Goal: Information Seeking & Learning: Learn about a topic

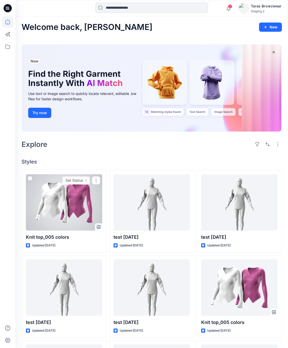
click at [99, 182] on div at bounding box center [96, 180] width 8 height 8
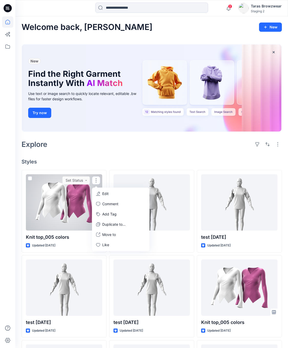
click at [69, 212] on div at bounding box center [64, 202] width 76 height 56
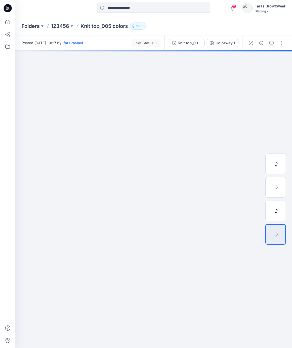
click at [284, 40] on div "button" at bounding box center [281, 43] width 8 height 8
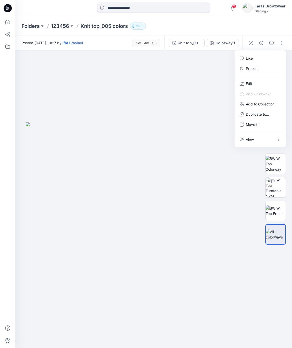
click at [4, 8] on icon at bounding box center [8, 8] width 8 height 8
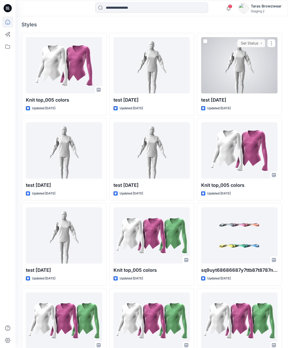
scroll to position [154, 0]
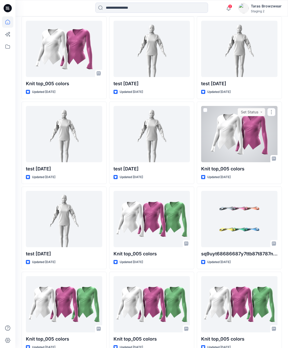
click at [235, 148] on div at bounding box center [239, 134] width 76 height 56
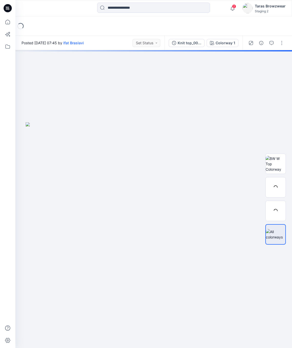
click at [283, 44] on div "button" at bounding box center [281, 43] width 8 height 8
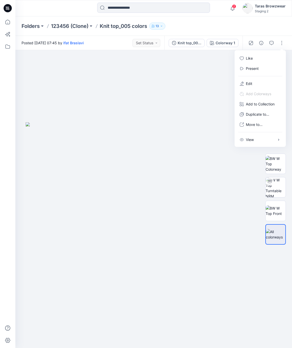
click at [2, 11] on div at bounding box center [7, 8] width 16 height 16
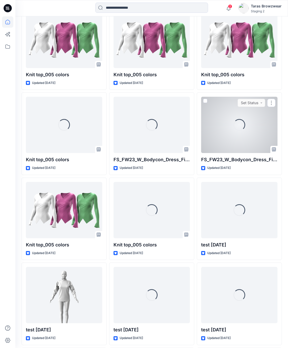
scroll to position [781, 0]
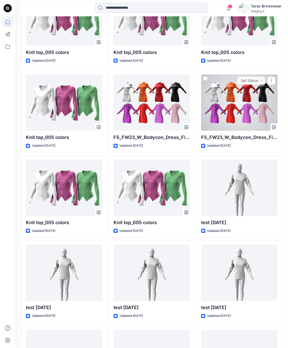
click at [236, 105] on div at bounding box center [239, 103] width 76 height 56
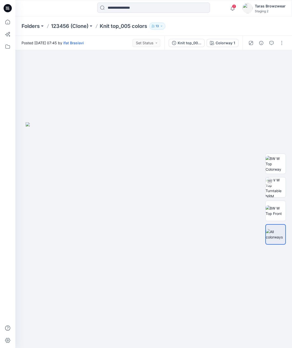
click at [285, 38] on div at bounding box center [265, 43] width 47 height 14
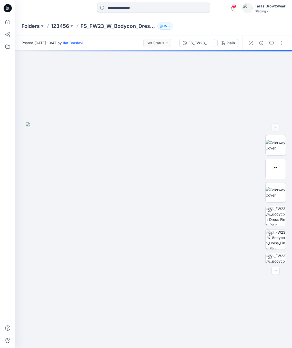
click at [282, 39] on div "button" at bounding box center [281, 43] width 8 height 8
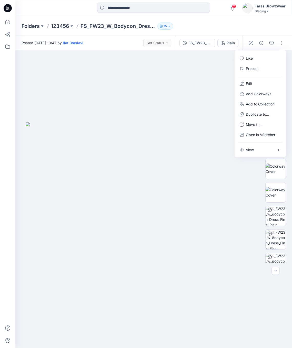
click at [273, 134] on p "Open in VStitcher" at bounding box center [260, 135] width 29 height 6
click at [226, 111] on body "2 Notifications Mark all as read View all notifications Taras Browzwear Staging…" at bounding box center [146, 174] width 292 height 348
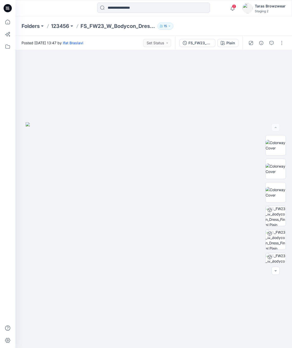
click at [6, 6] on icon at bounding box center [8, 8] width 8 height 8
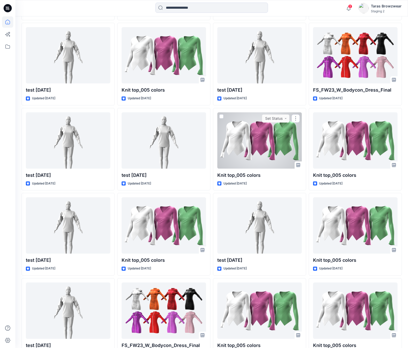
scroll to position [856, 0]
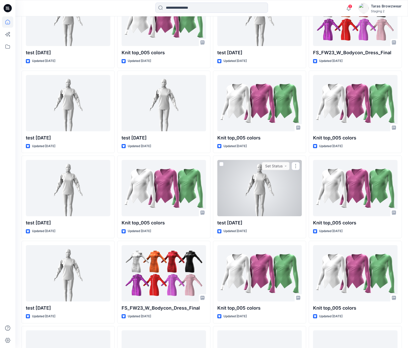
click at [291, 165] on div at bounding box center [296, 166] width 8 height 8
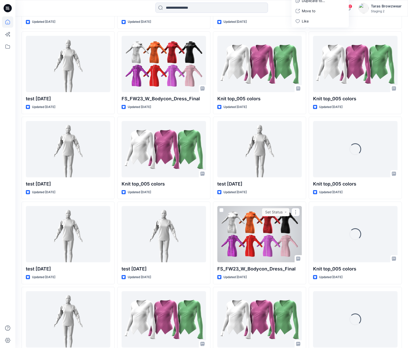
scroll to position [1111, 0]
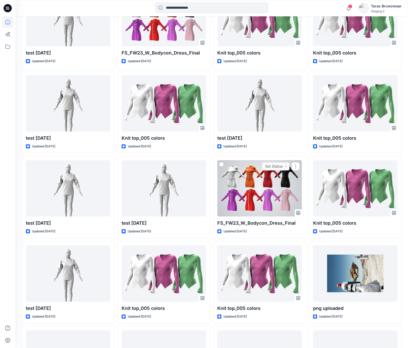
click at [253, 183] on div at bounding box center [259, 188] width 85 height 56
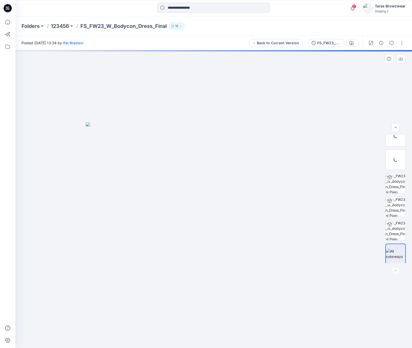
scroll to position [34, 0]
click at [291, 41] on icon "button" at bounding box center [402, 43] width 4 height 4
